Goal: Information Seeking & Learning: Learn about a topic

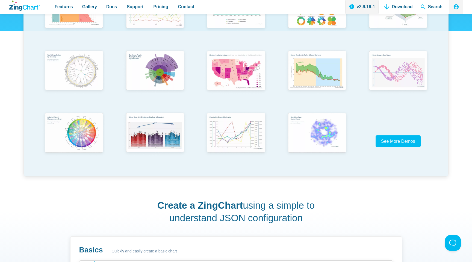
scroll to position [1, 0]
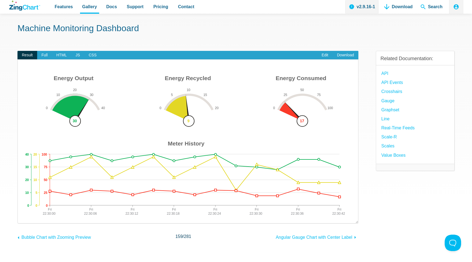
scroll to position [32, 0]
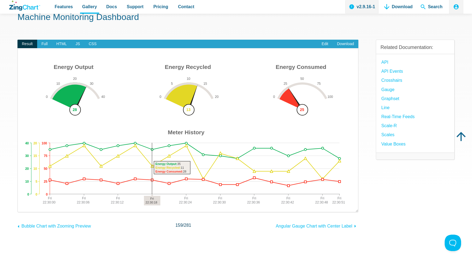
drag, startPoint x: 96, startPoint y: 157, endPoint x: 150, endPoint y: 156, distance: 54.1
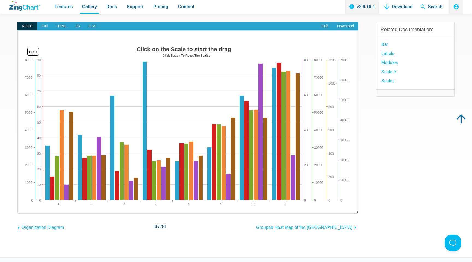
scroll to position [77, 0]
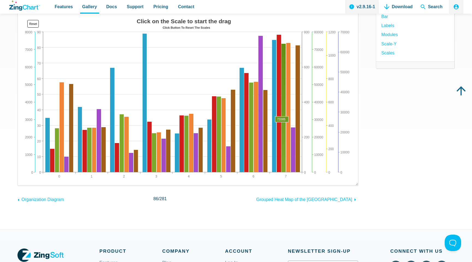
drag, startPoint x: 282, startPoint y: 127, endPoint x: 262, endPoint y: 128, distance: 19.9
click at [270, 127] on div "Click on the Scale to start the drag Click Button To Reset The Scales 0 7 1 2 3…" at bounding box center [187, 98] width 329 height 164
click at [23, 180] on area "App Content" at bounding box center [23, 180] width 0 height 0
click at [226, 133] on img "App Content" at bounding box center [187, 98] width 329 height 164
